Goal: Information Seeking & Learning: Check status

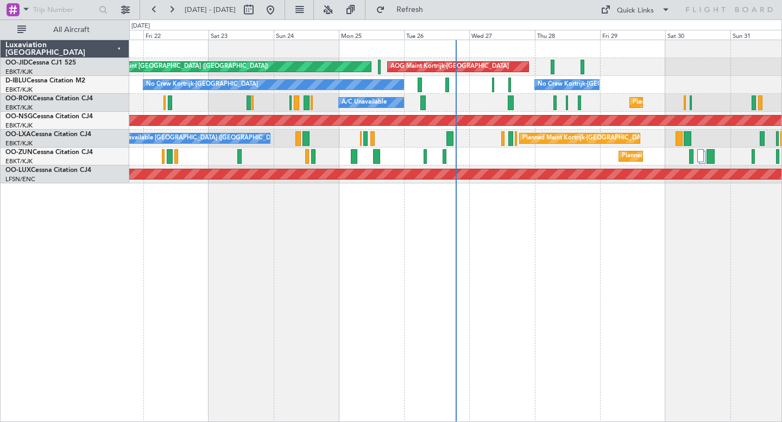
click at [558, 102] on div "Planned Maint Kortrijk-Wevelgem A/C Unavailable" at bounding box center [455, 103] width 652 height 18
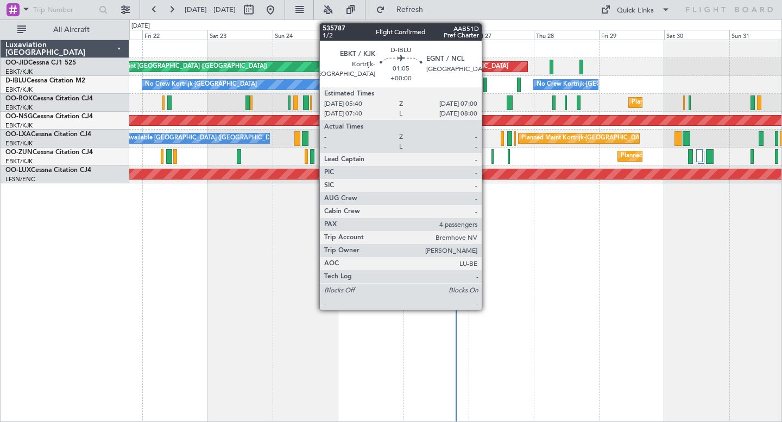
click at [486, 83] on div at bounding box center [485, 85] width 4 height 15
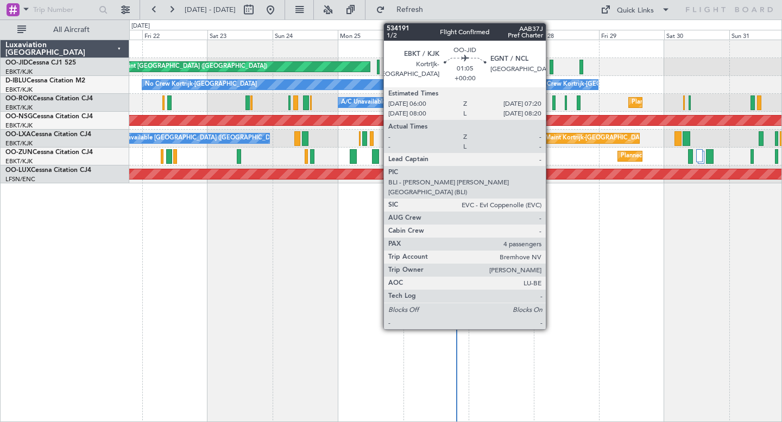
click at [551, 63] on div at bounding box center [551, 67] width 4 height 15
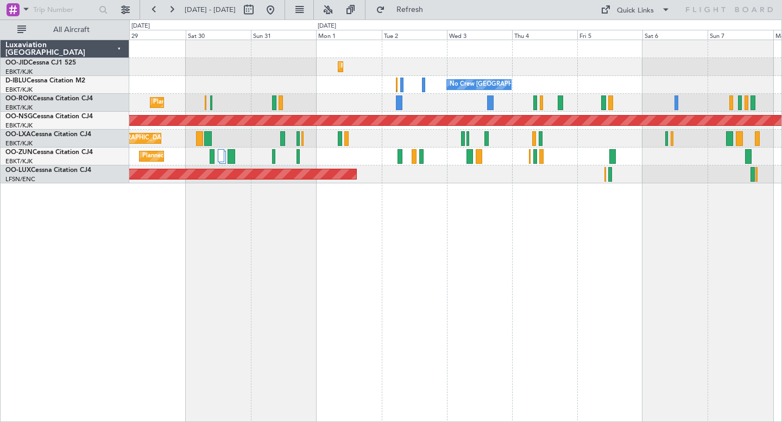
click at [279, 28] on div "Planned Maint Kortrijk-Wevelgem AOG Maint Kortrijk-Wevelgem No Crew Brussels (B…" at bounding box center [391, 221] width 782 height 403
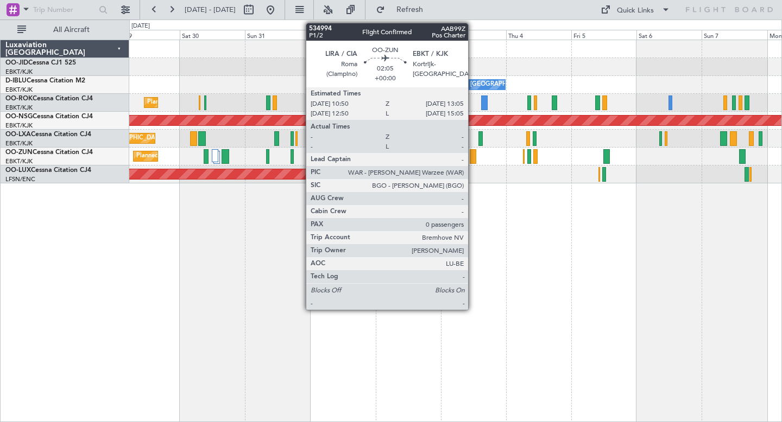
click at [473, 153] on div at bounding box center [473, 156] width 7 height 15
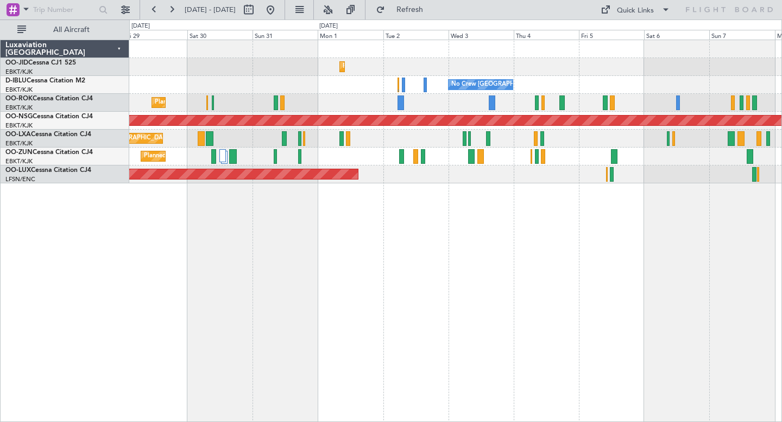
click at [479, 160] on div "Planned Maint Kortrijk-[GEOGRAPHIC_DATA]" at bounding box center [455, 157] width 652 height 18
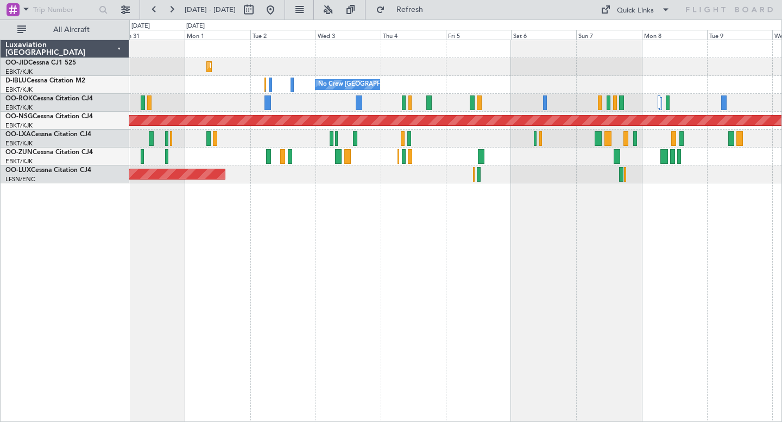
click at [522, 167] on div "Planned Maint [GEOGRAPHIC_DATA] ([GEOGRAPHIC_DATA])" at bounding box center [455, 175] width 652 height 18
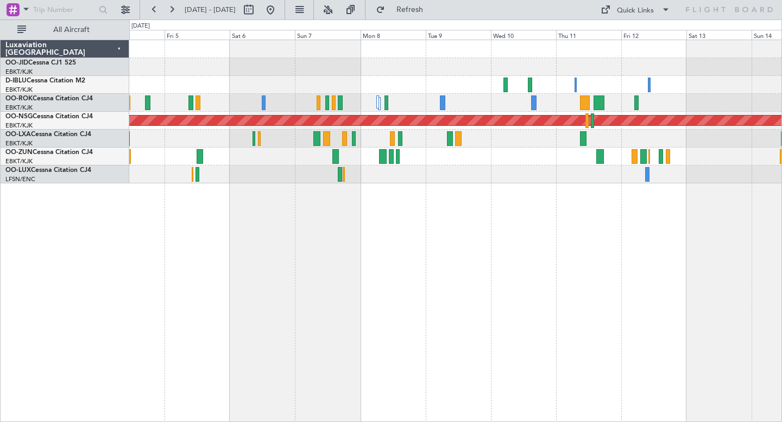
click at [591, 221] on div "No Crew Brussels (Brussels National) Planned Maint Paris (Le Bourget) Planned M…" at bounding box center [455, 231] width 653 height 383
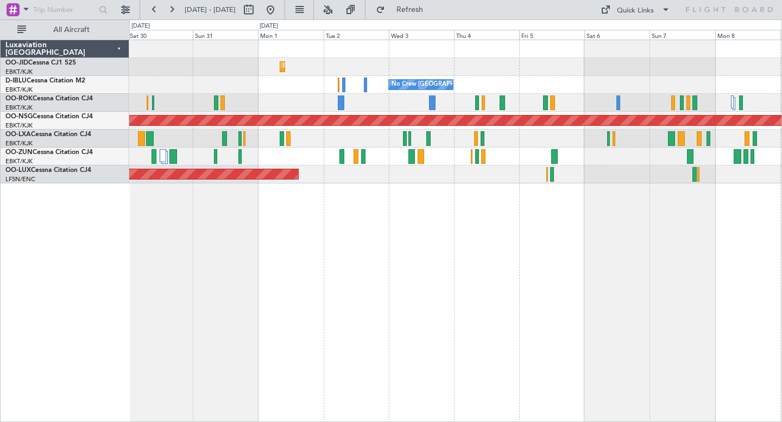
click at [609, 251] on div "Planned Maint Kortrijk-Wevelgem AOG Maint Kortrijk-Wevelgem No Crew Brussels (B…" at bounding box center [455, 231] width 653 height 383
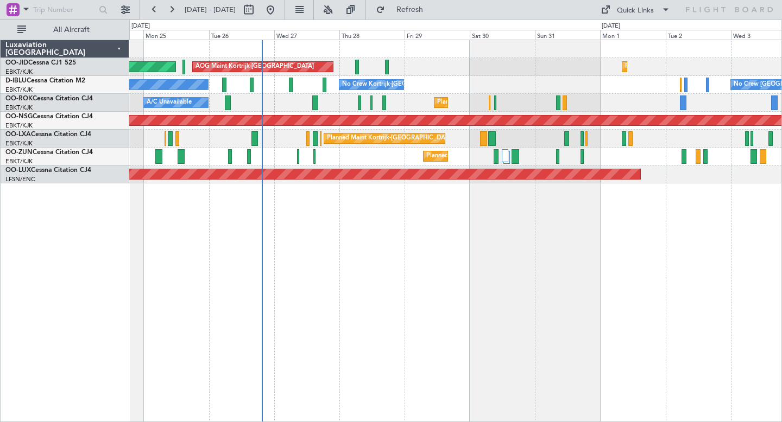
click at [578, 263] on div "Planned Maint Kortrijk-Wevelgem AOG Maint Kortrijk-Wevelgem Planned Maint Paris…" at bounding box center [455, 231] width 653 height 383
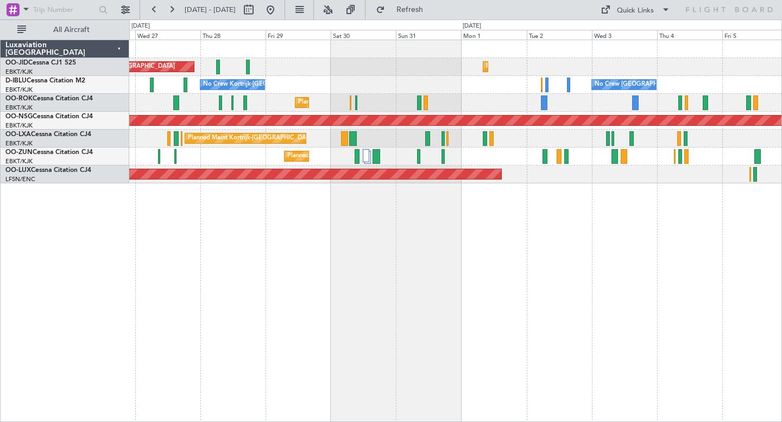
click at [231, 284] on div "Planned Maint Kortrijk-Wevelgem AOG Maint Kortrijk-Wevelgem Planned Maint Paris…" at bounding box center [455, 231] width 653 height 383
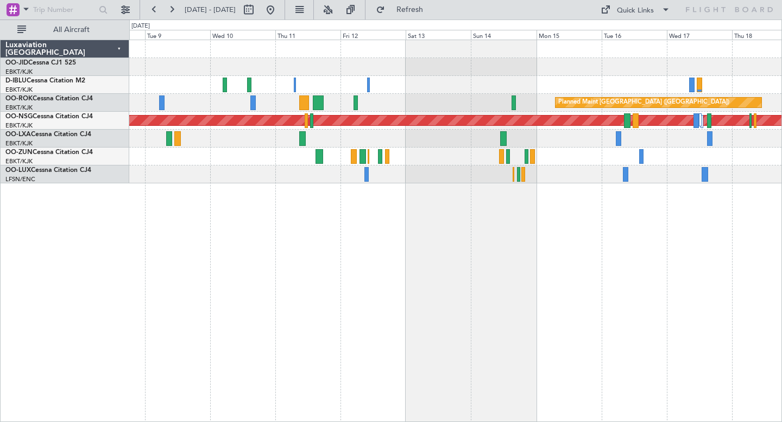
click at [181, 330] on div "Planned Maint Paris (Le Bourget) Planned Maint Paris (Le Bourget)" at bounding box center [455, 231] width 653 height 383
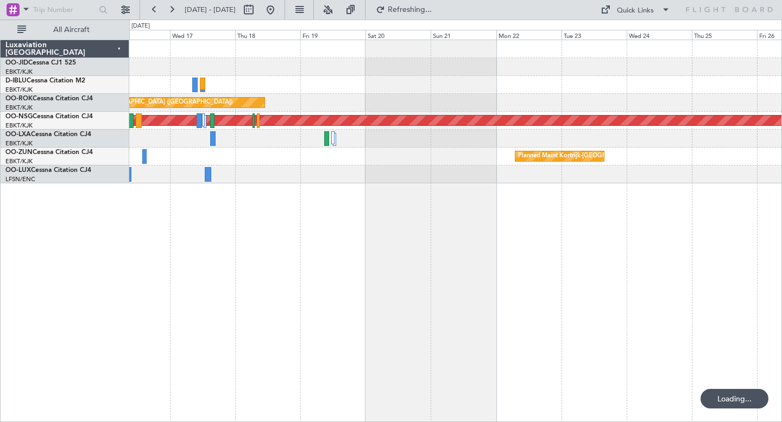
click at [185, 343] on div "Planned Maint Paris (Le Bourget) Planned Maint Paris (Le Bourget) Planned Maint…" at bounding box center [455, 231] width 653 height 383
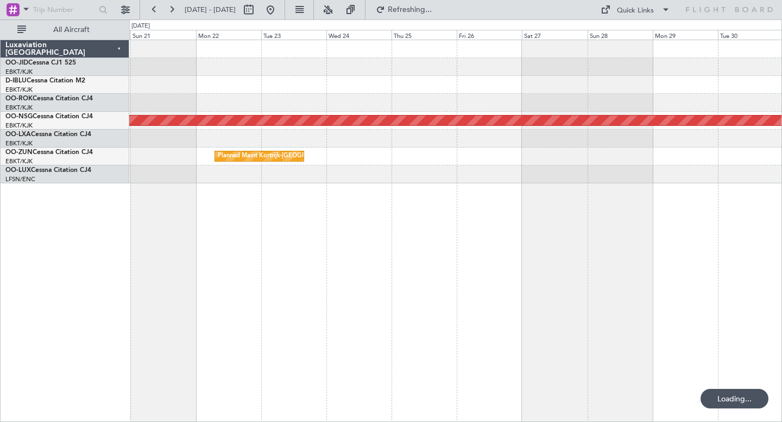
click at [266, 307] on div "Planned Maint Paris (Le Bourget) Planned Maint Kortrijk-Wevelgem" at bounding box center [455, 231] width 653 height 383
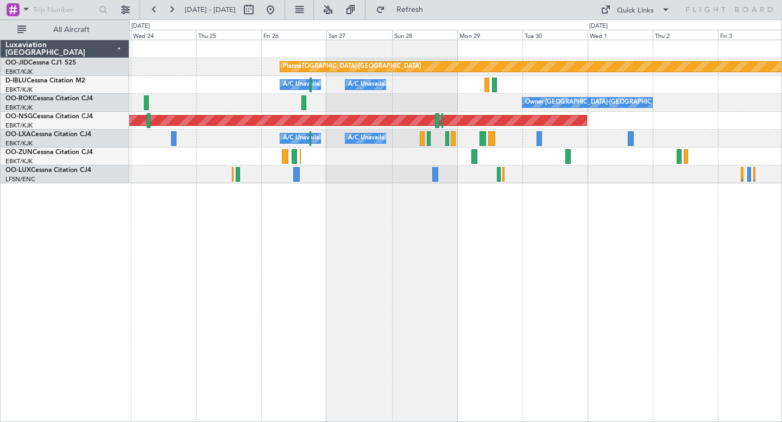
click at [119, 228] on div "Luxaviation Belgium OO-JID Cessna CJ1 525 EBKT/KJK Kortrijk-Wevelgem D-IBLU Ces…" at bounding box center [65, 231] width 129 height 383
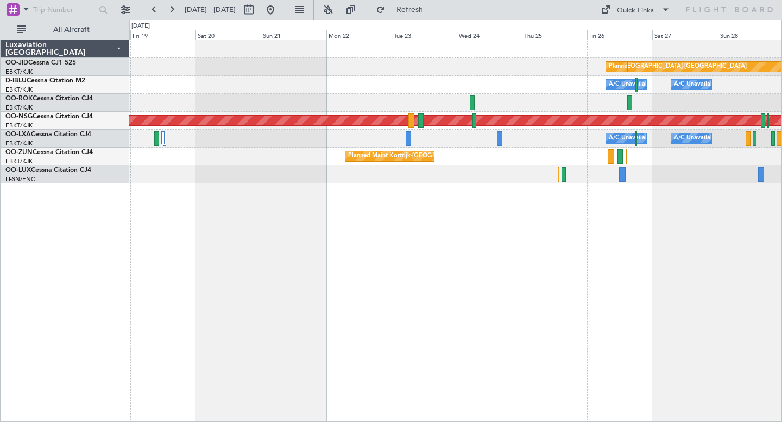
click at [627, 220] on div "null Kortrijk-Wevelgem Planned Maint Kortrijk-Wevelgem A/C Unavailable Brussels…" at bounding box center [455, 231] width 653 height 383
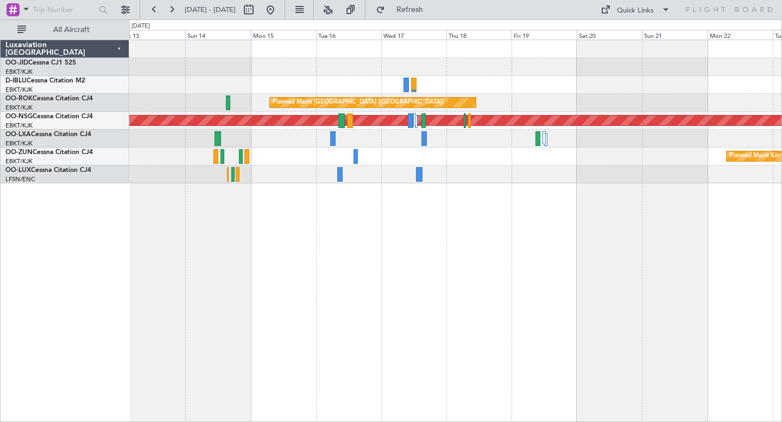
click at [381, 241] on div "Planned Maint Paris (Le Bourget) Planned Maint Paris (Le Bourget) Planned Maint…" at bounding box center [455, 231] width 653 height 383
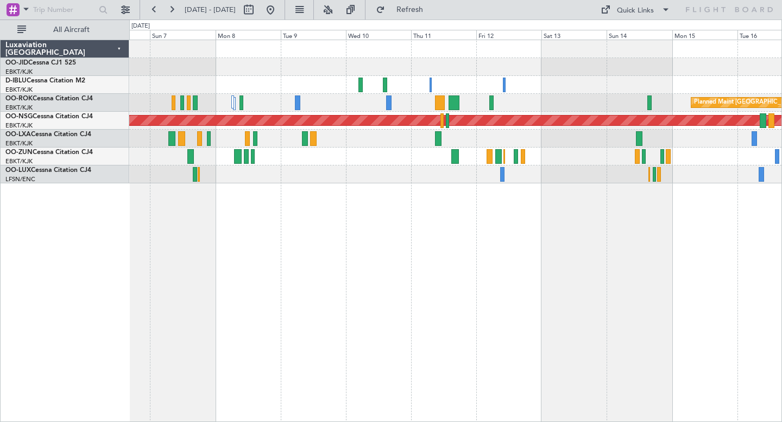
click at [615, 248] on div "Planned Maint Paris (Le Bourget) Planned Maint Paris (Le Bourget)" at bounding box center [455, 231] width 653 height 383
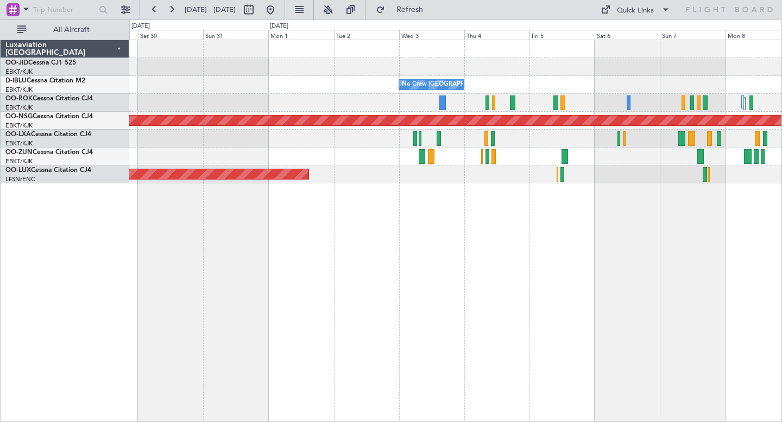
click at [781, 258] on div "No Crew Brussels (Brussels National) No Crew Kortrijk-Wevelgem Planned Maint Pa…" at bounding box center [391, 221] width 782 height 403
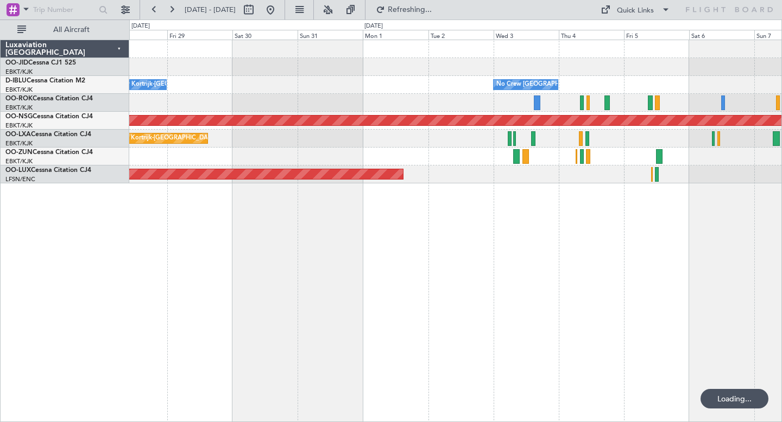
click at [781, 330] on div "No Crew Brussels (Brussels National) No Crew Kortrijk-Wevelgem No Crew Kortrijk…" at bounding box center [391, 221] width 782 height 403
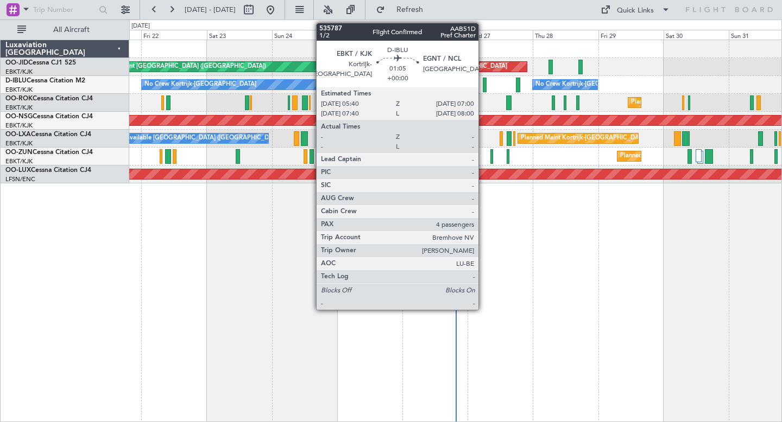
click at [483, 86] on div at bounding box center [485, 85] width 4 height 15
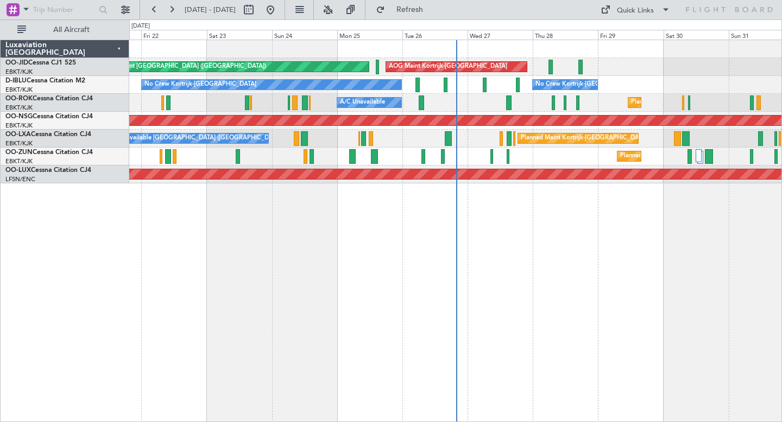
click at [547, 67] on div "Planned Maint [GEOGRAPHIC_DATA] ([GEOGRAPHIC_DATA]) AOG Maint [GEOGRAPHIC_DATA]…" at bounding box center [455, 67] width 652 height 18
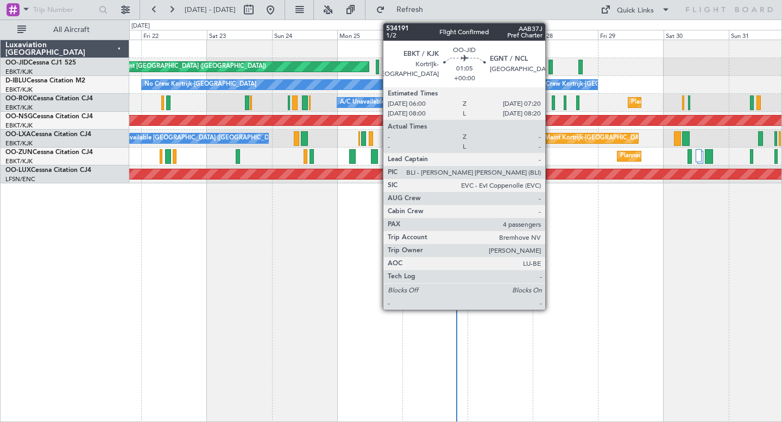
click at [551, 67] on div at bounding box center [550, 67] width 4 height 15
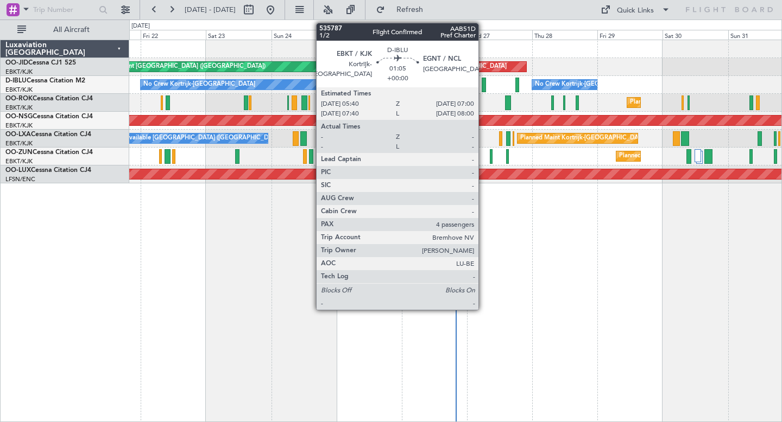
click at [483, 84] on div at bounding box center [484, 85] width 4 height 15
